Goal: Information Seeking & Learning: Learn about a topic

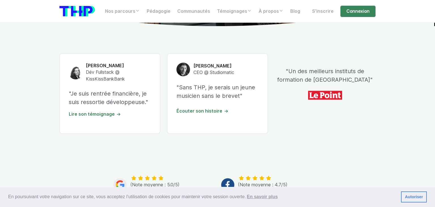
scroll to position [193, 0]
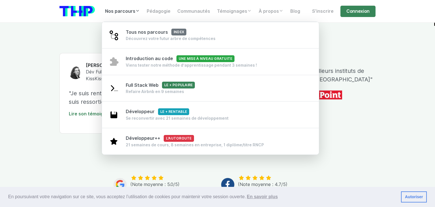
click at [119, 15] on link "Nos parcours" at bounding box center [123, 11] width 42 height 11
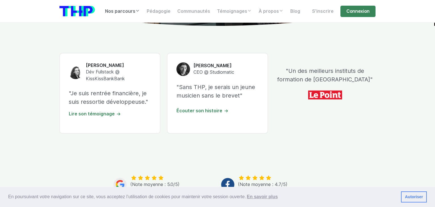
click at [119, 15] on link "Nos parcours" at bounding box center [123, 11] width 42 height 11
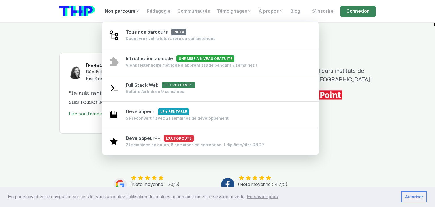
click at [116, 14] on link "Nos parcours" at bounding box center [123, 11] width 42 height 11
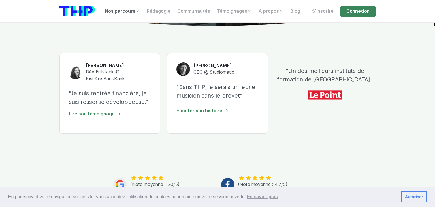
click at [116, 14] on link "Nos parcours" at bounding box center [123, 11] width 42 height 11
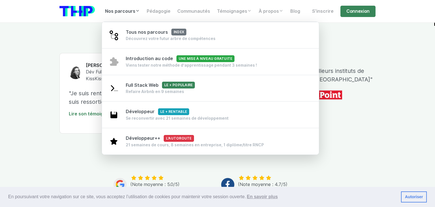
click at [129, 16] on link "Nos parcours" at bounding box center [123, 11] width 42 height 11
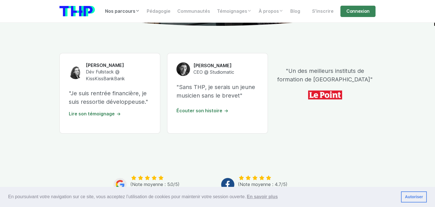
click at [130, 15] on link "Nos parcours" at bounding box center [123, 11] width 42 height 11
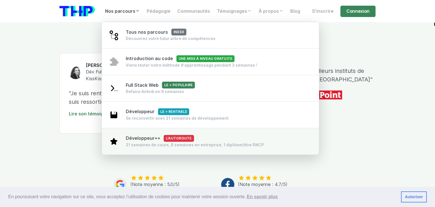
click at [141, 140] on span "Développeur++ L'autoroute" at bounding box center [160, 137] width 68 height 5
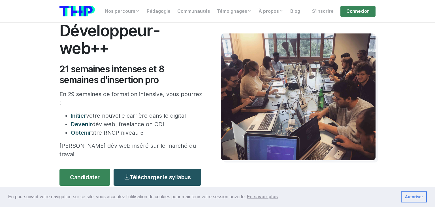
scroll to position [57, 0]
